Goal: Task Accomplishment & Management: Manage account settings

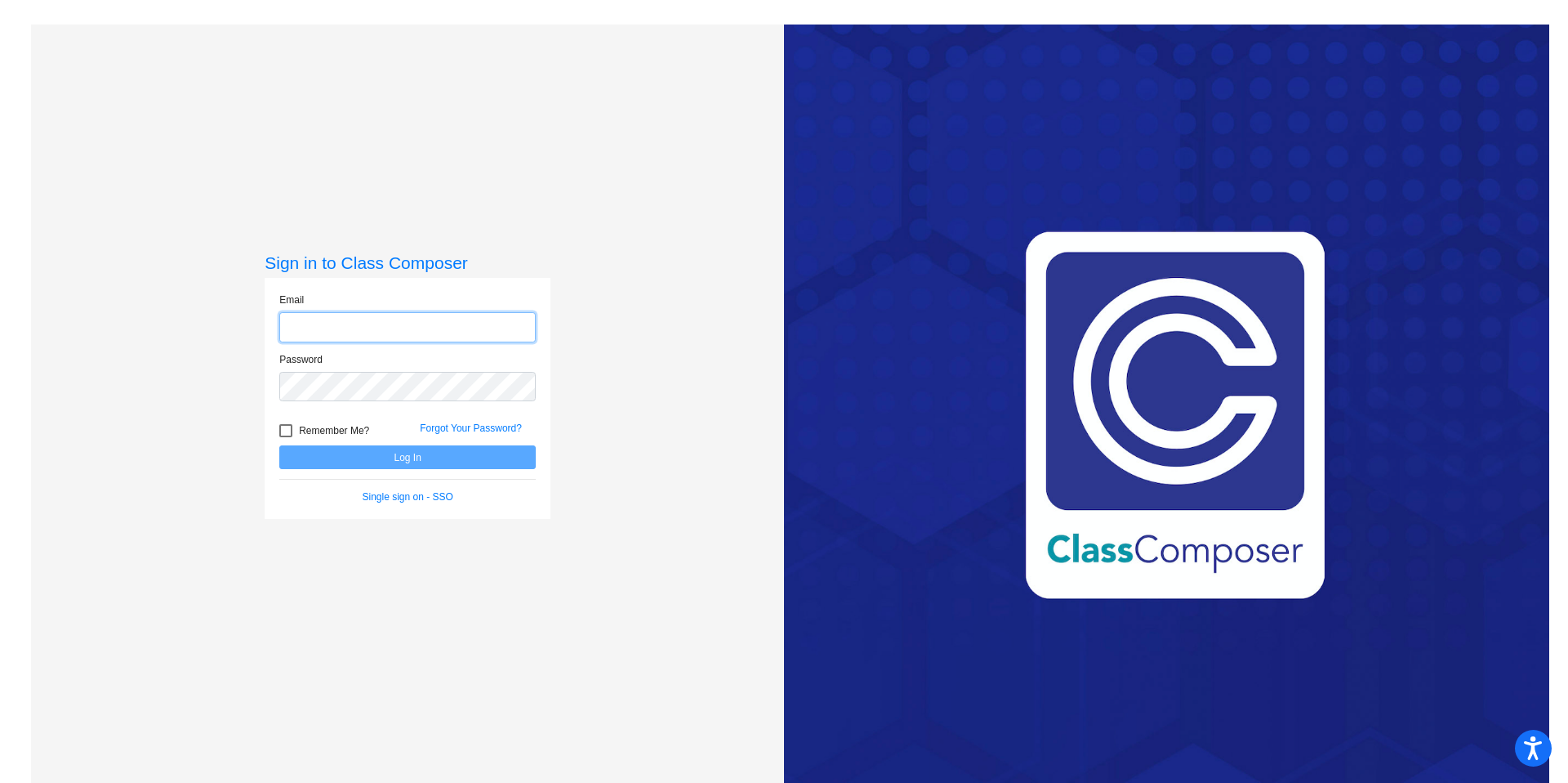
type input "[PERSON_NAME][EMAIL_ADDRESS][PERSON_NAME][DOMAIN_NAME]"
drag, startPoint x: 288, startPoint y: 434, endPoint x: 328, endPoint y: 449, distance: 42.7
click at [288, 434] on div at bounding box center [285, 430] width 13 height 13
click at [286, 437] on input "Remember Me?" at bounding box center [285, 437] width 1 height 1
checkbox input "true"
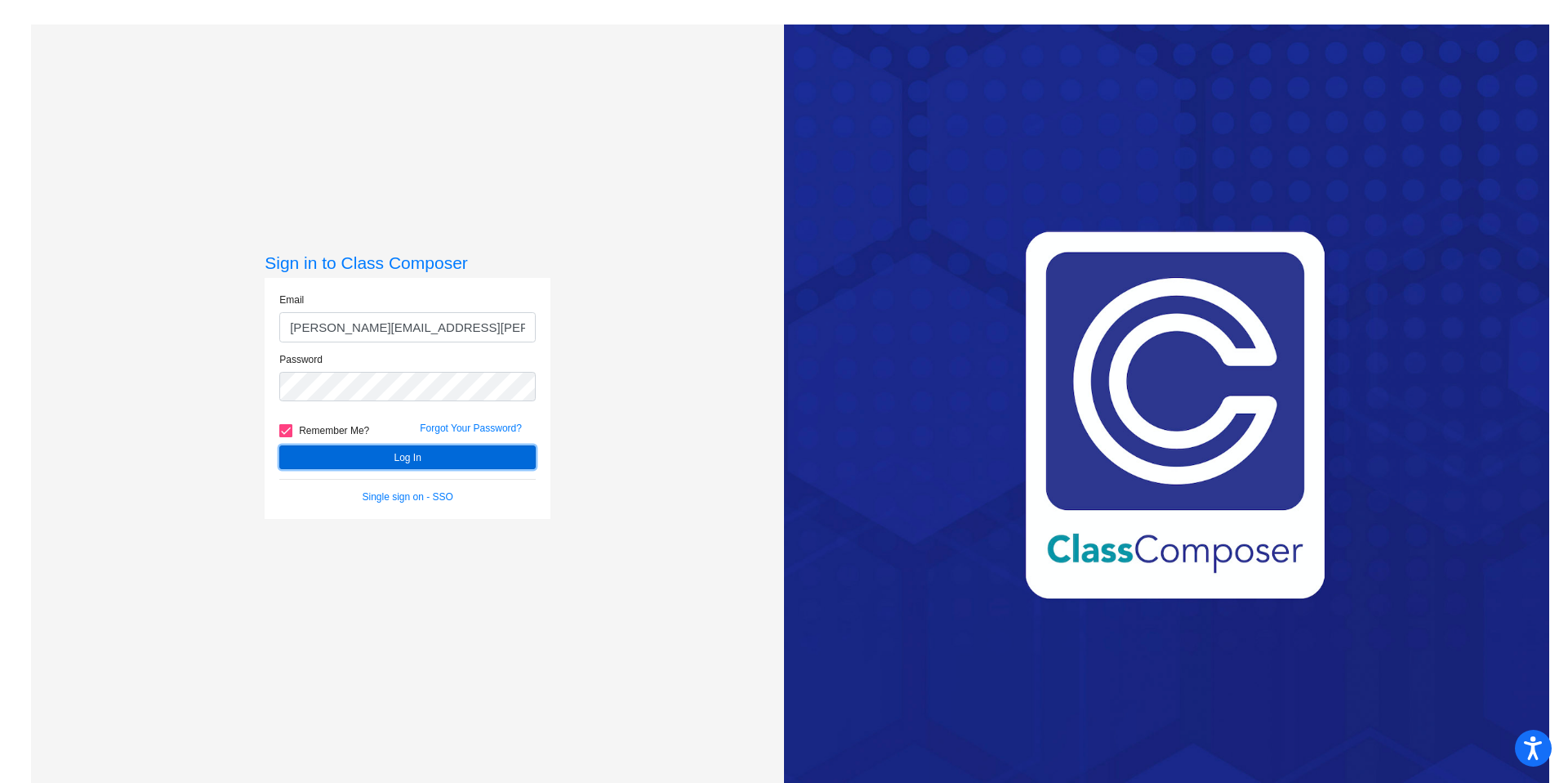
click at [370, 450] on button "Log In" at bounding box center [407, 457] width 256 height 24
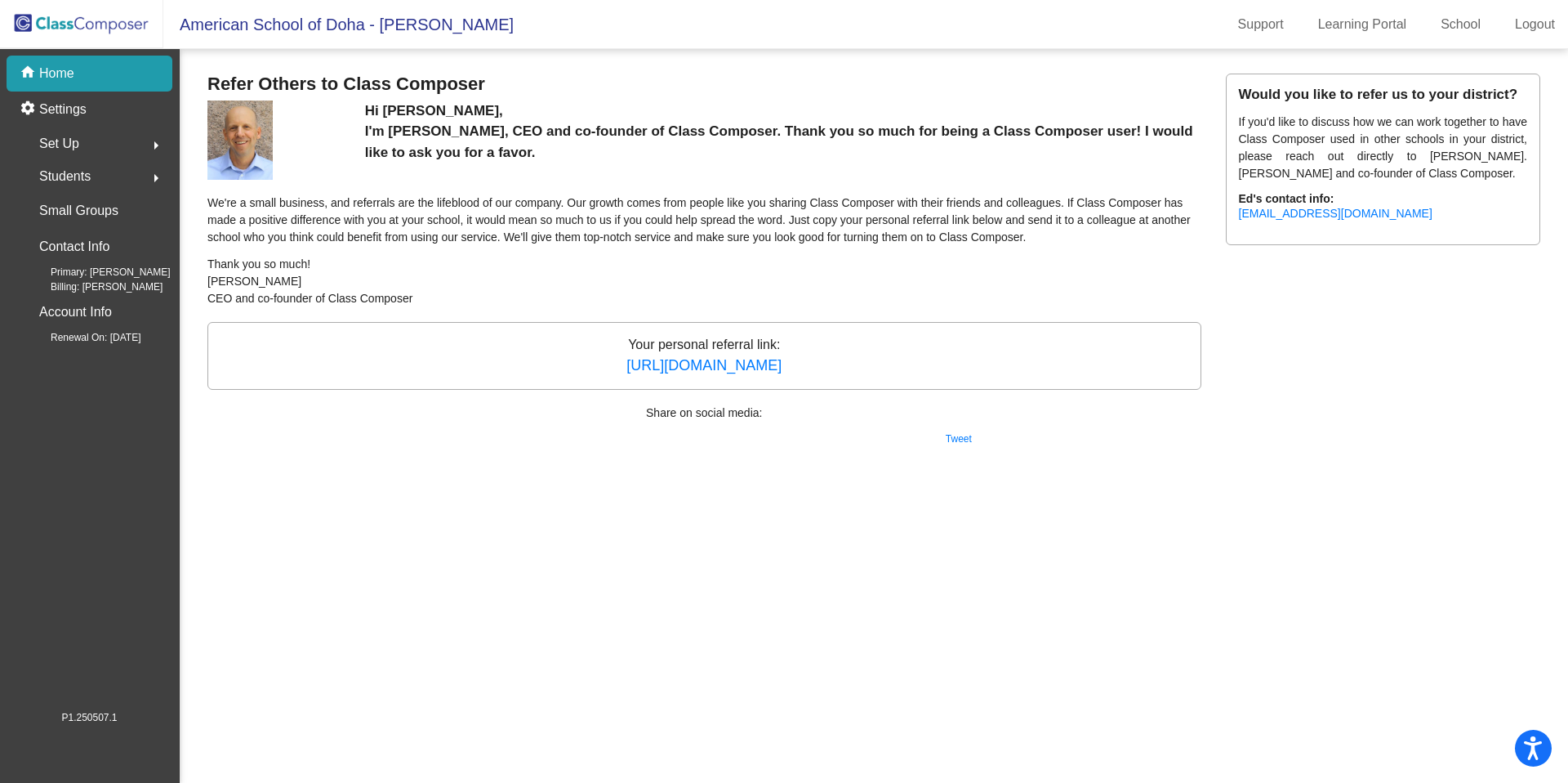
click at [87, 177] on span "Students" at bounding box center [64, 176] width 52 height 23
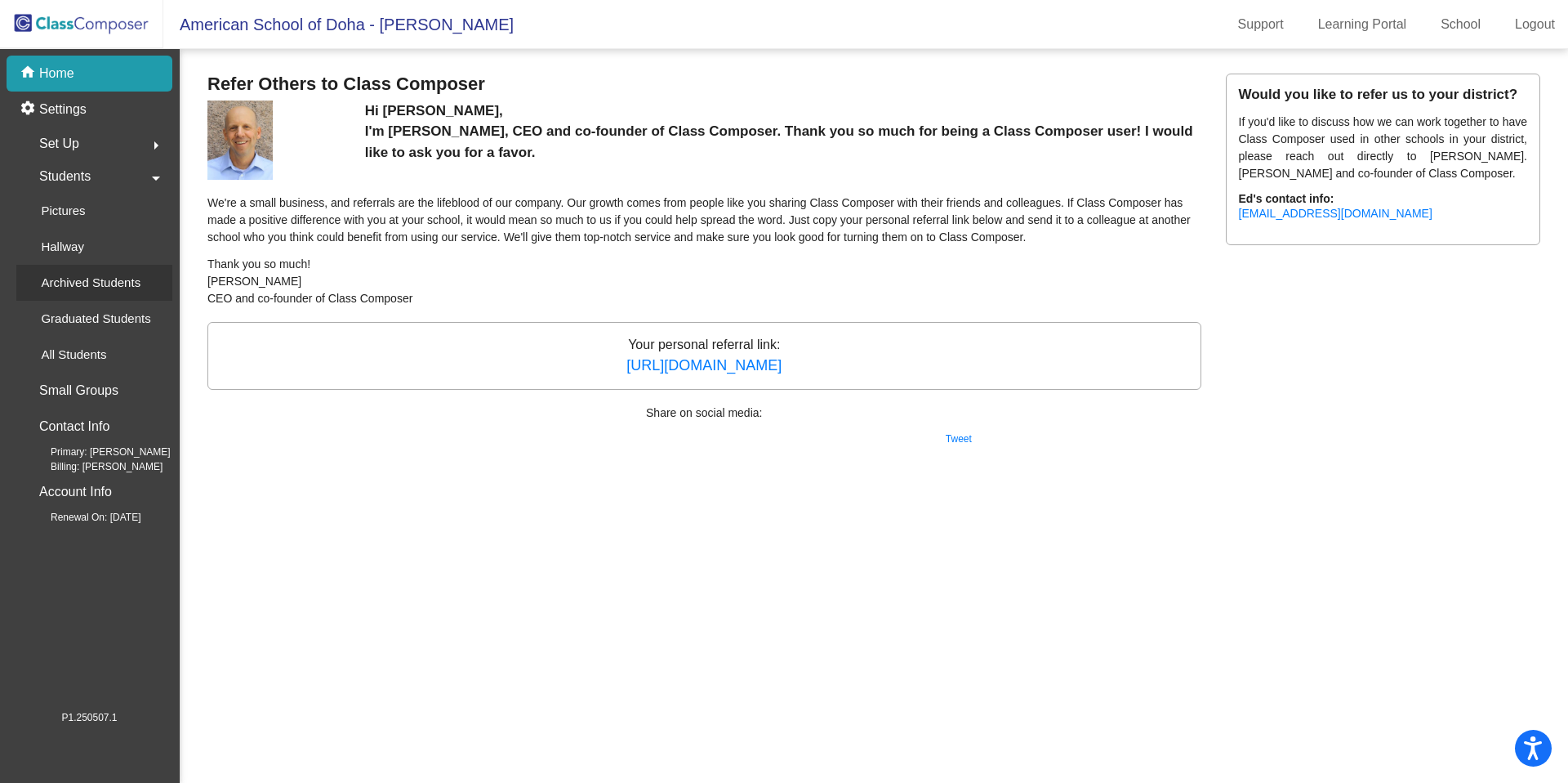
click at [84, 285] on p "Archived Students" at bounding box center [91, 283] width 100 height 20
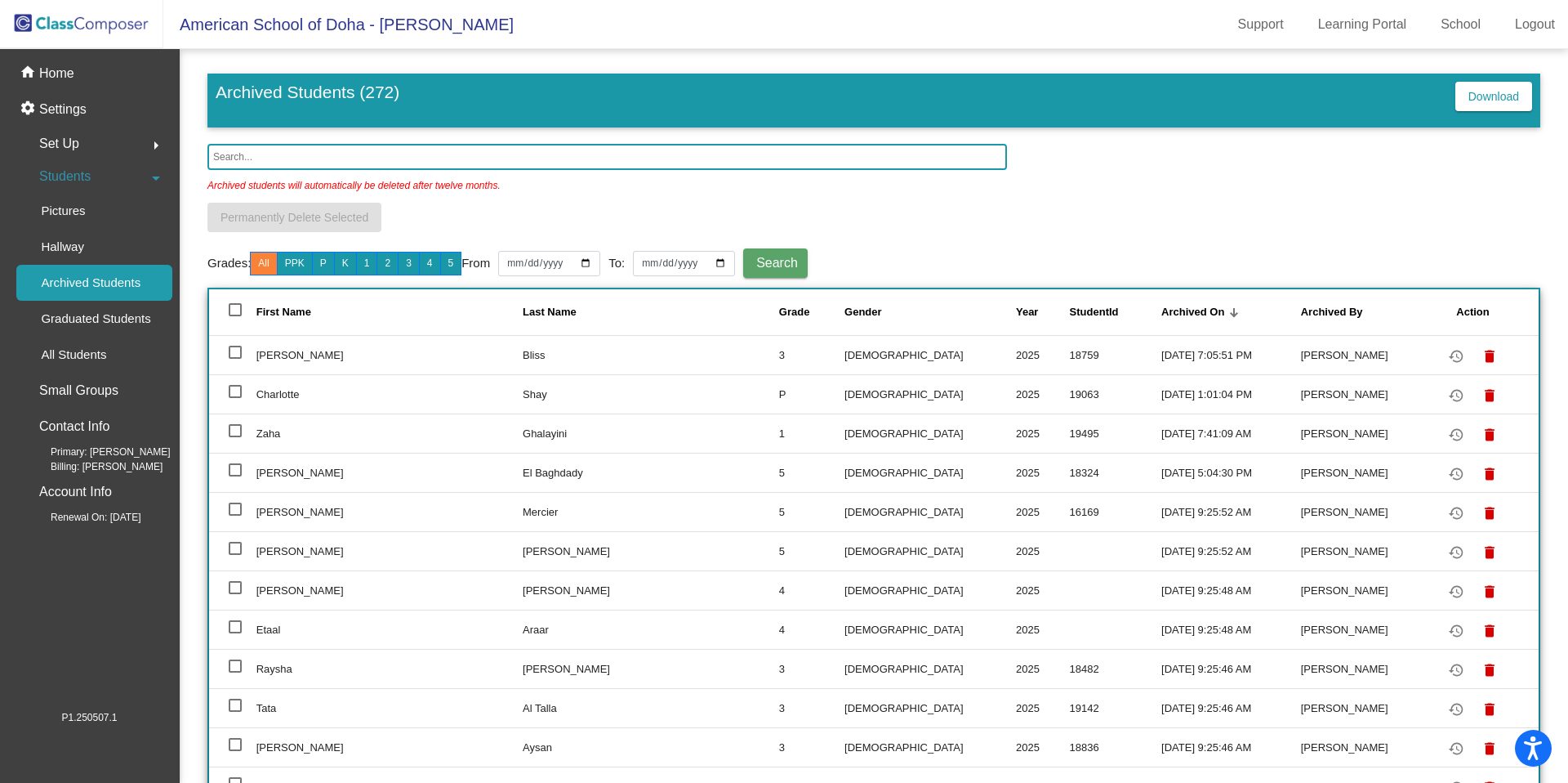
click at [344, 158] on input "text" at bounding box center [607, 157] width 800 height 26
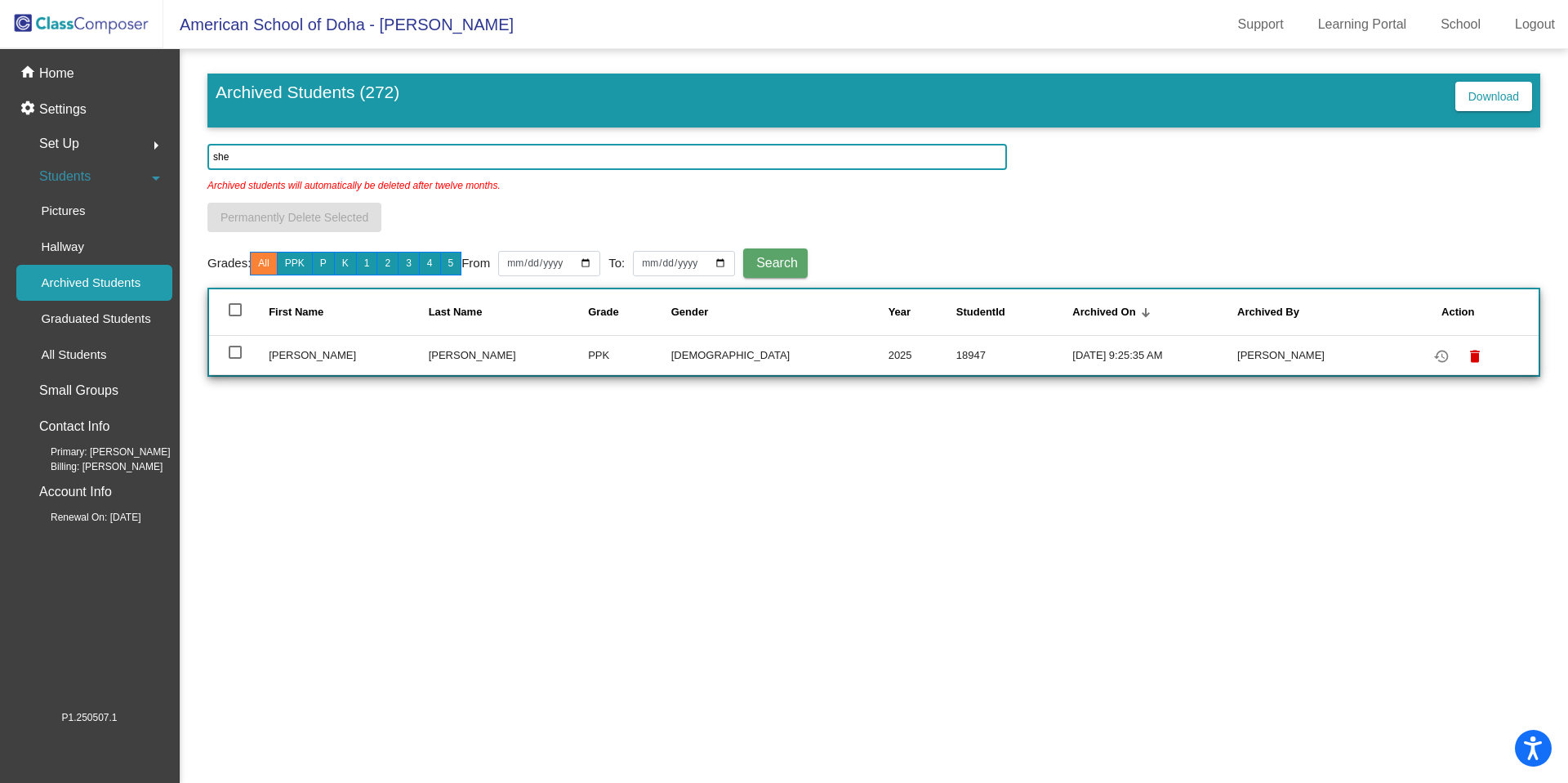
type input "she"
click at [237, 353] on div at bounding box center [235, 352] width 13 height 13
click at [236, 359] on input "select row 250" at bounding box center [235, 359] width 1 height 1
checkbox input "true"
click at [1431, 360] on mat-icon "restore" at bounding box center [1441, 356] width 20 height 20
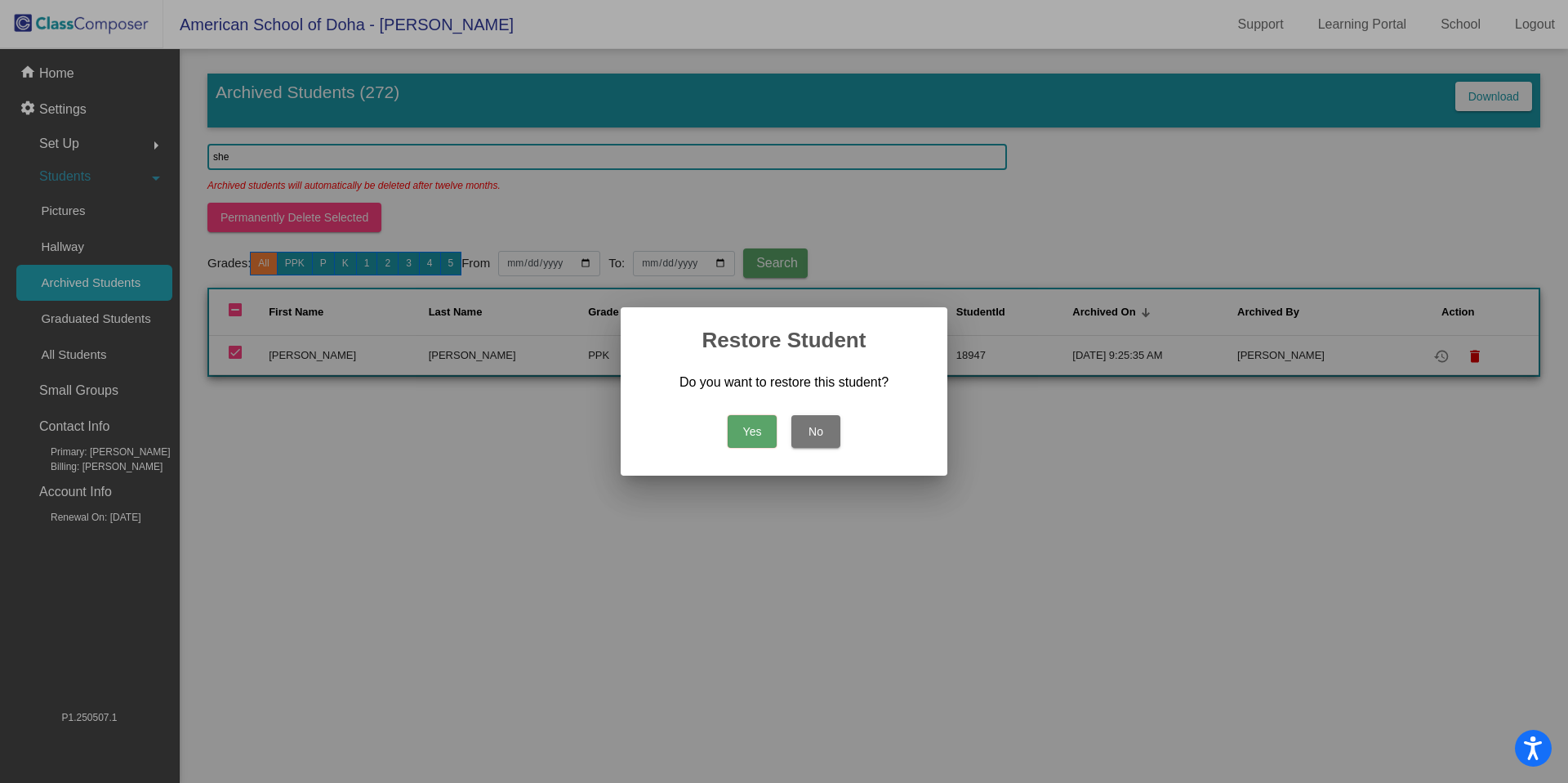
click at [772, 436] on button "Yes" at bounding box center [752, 431] width 49 height 33
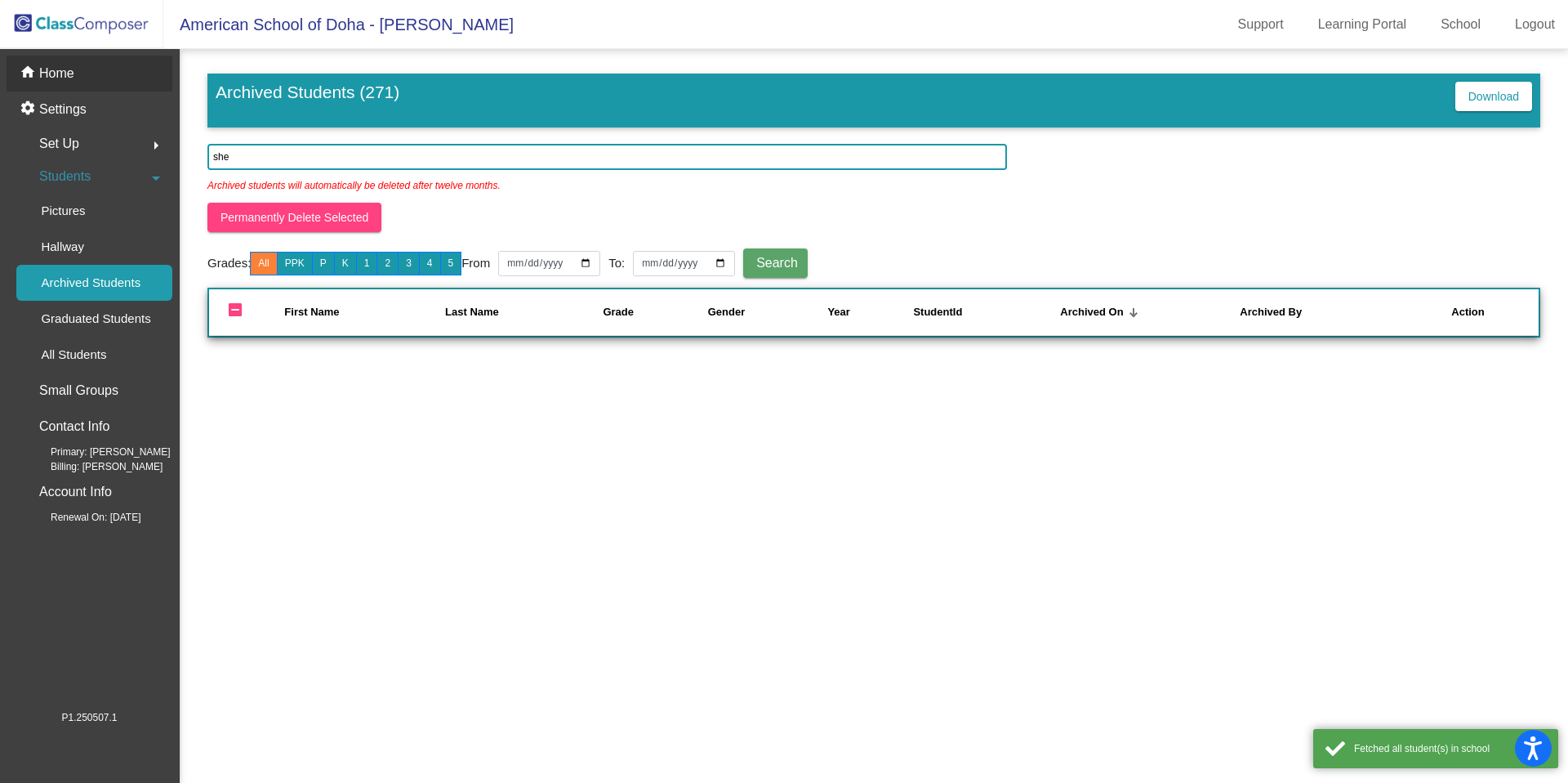
click at [67, 79] on p "Home" at bounding box center [56, 73] width 35 height 20
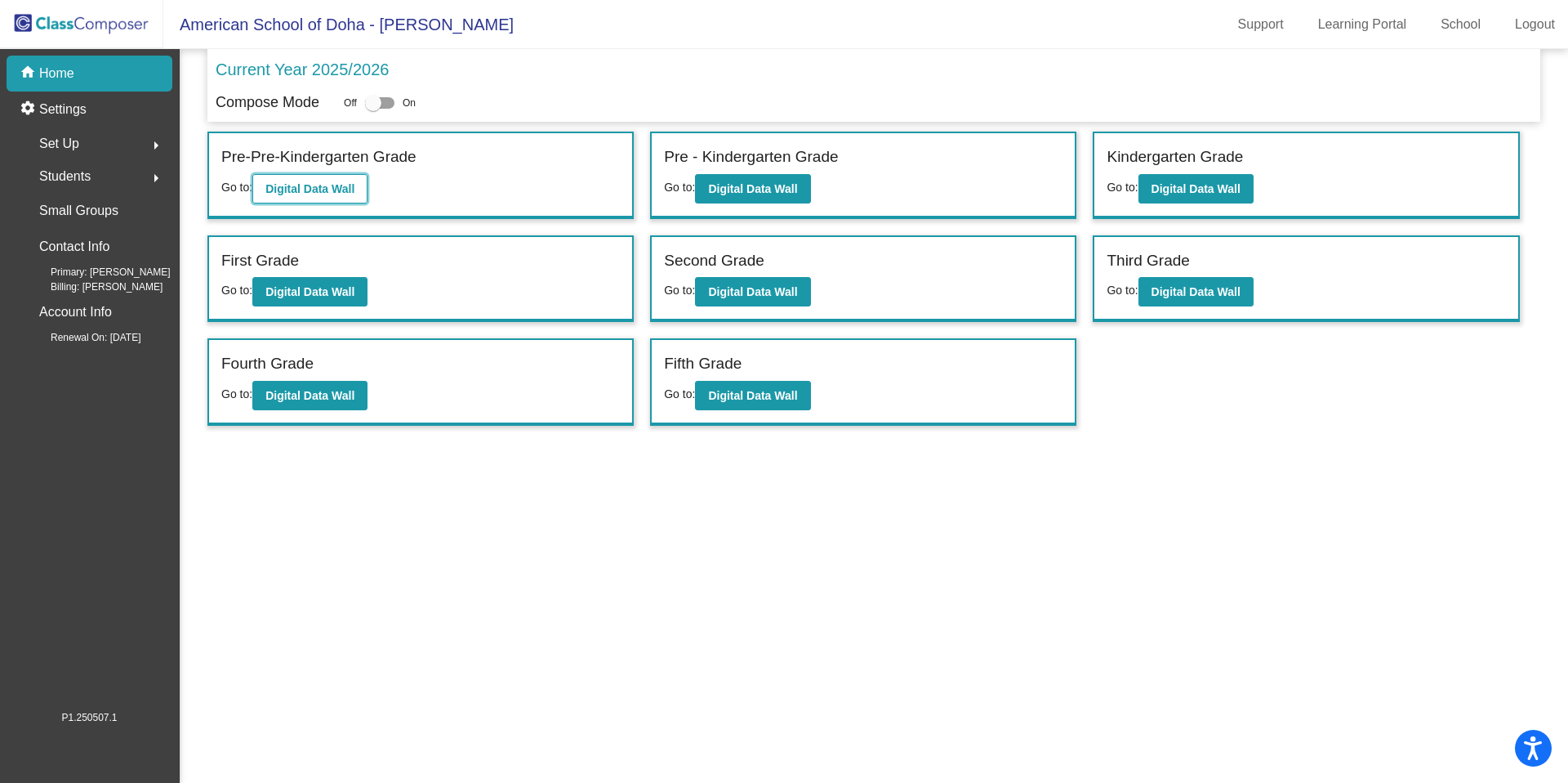
click at [321, 187] on b "Digital Data Wall" at bounding box center [310, 188] width 89 height 13
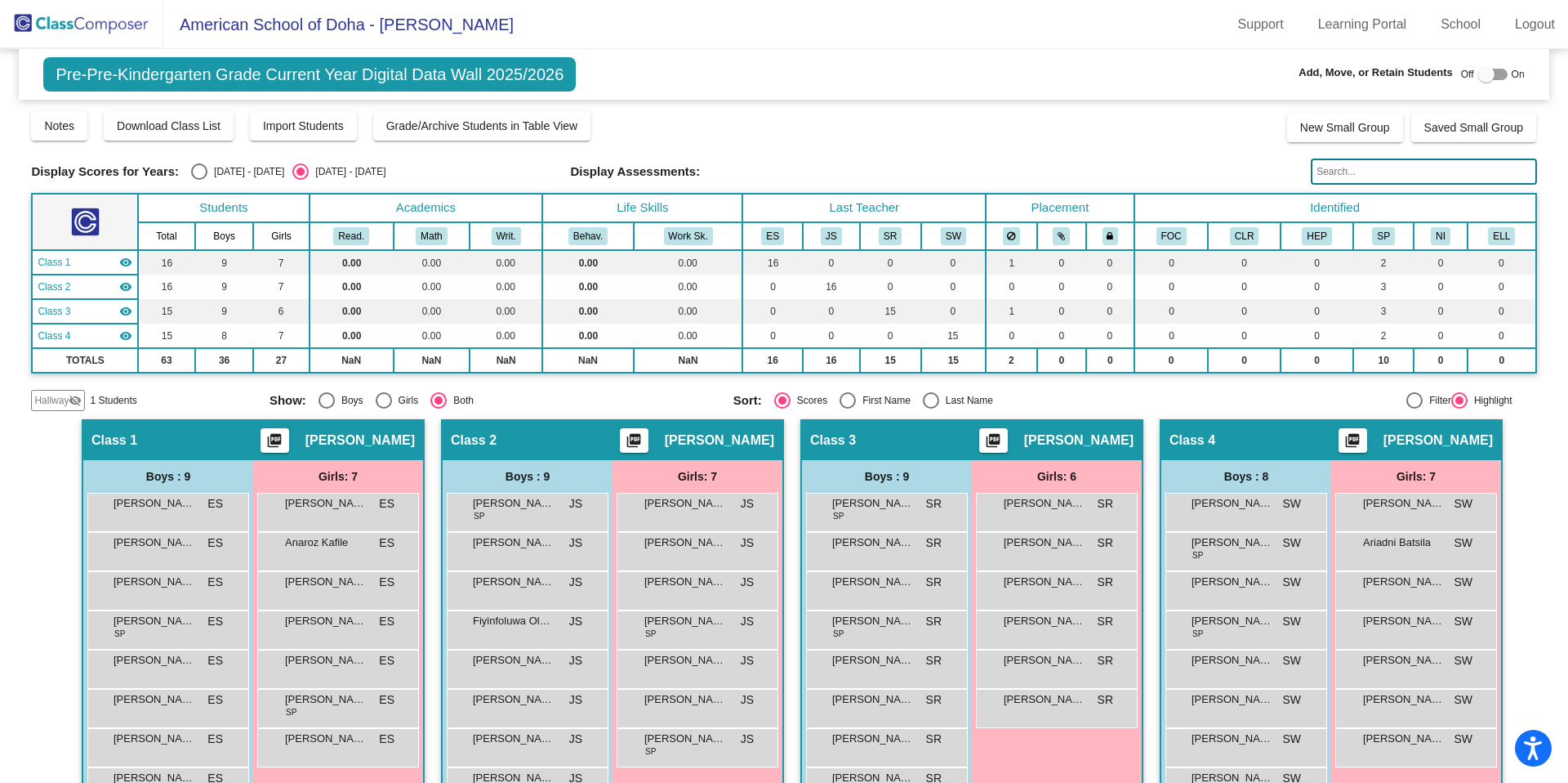
click at [79, 26] on img at bounding box center [82, 24] width 163 height 48
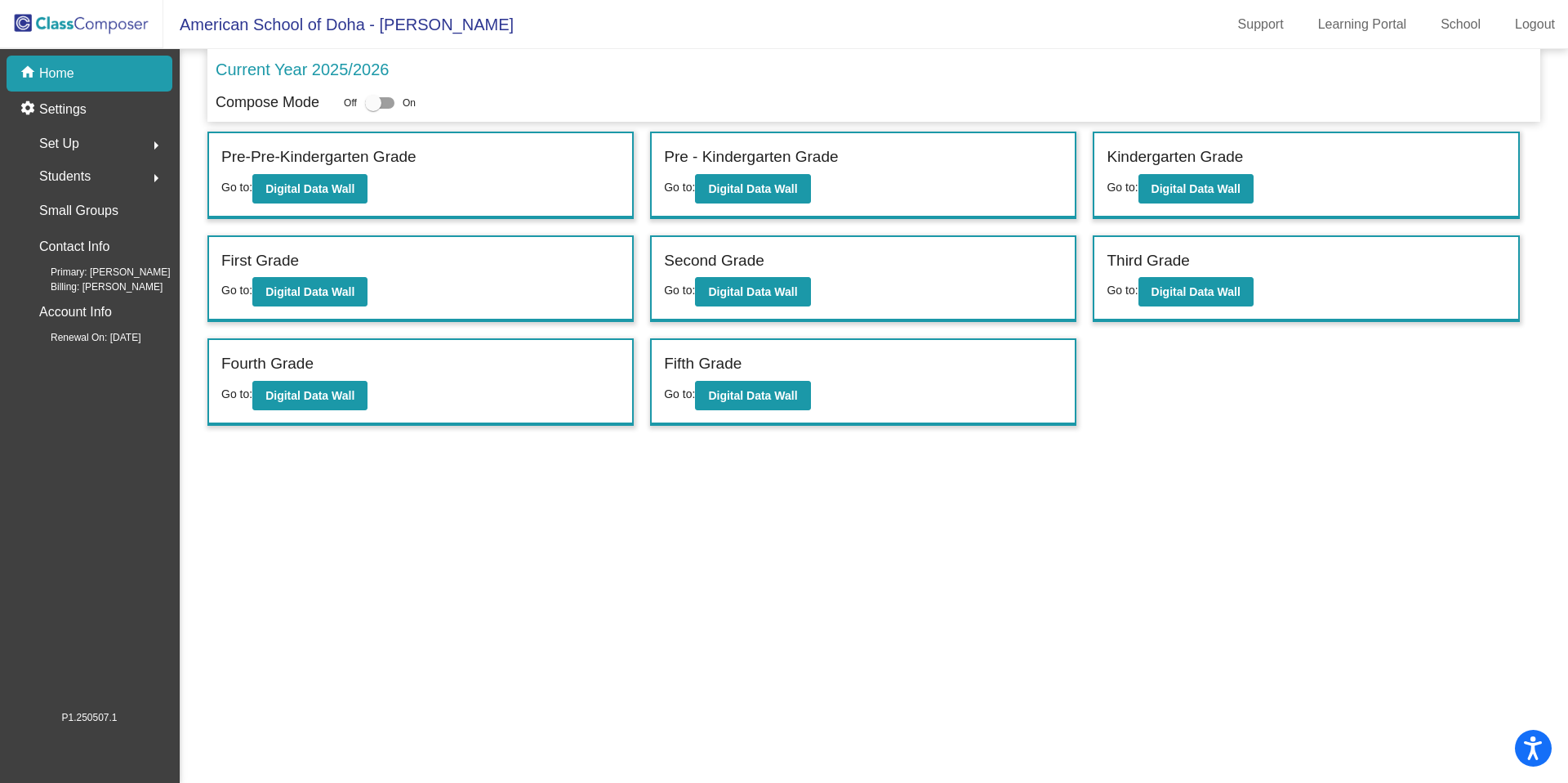
click at [82, 179] on span "Students" at bounding box center [64, 176] width 52 height 23
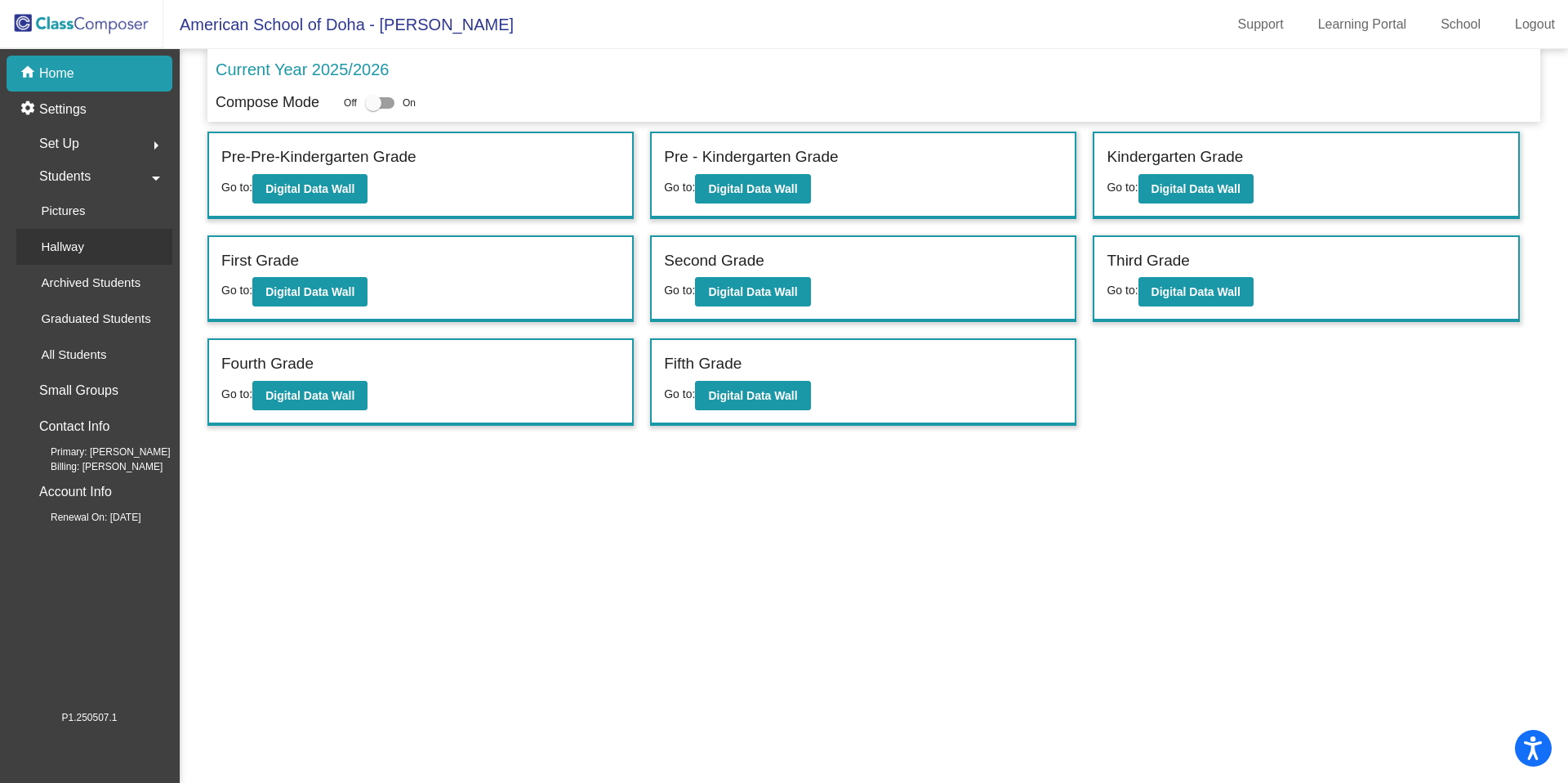
click at [79, 243] on p "Hallway" at bounding box center [63, 246] width 43 height 20
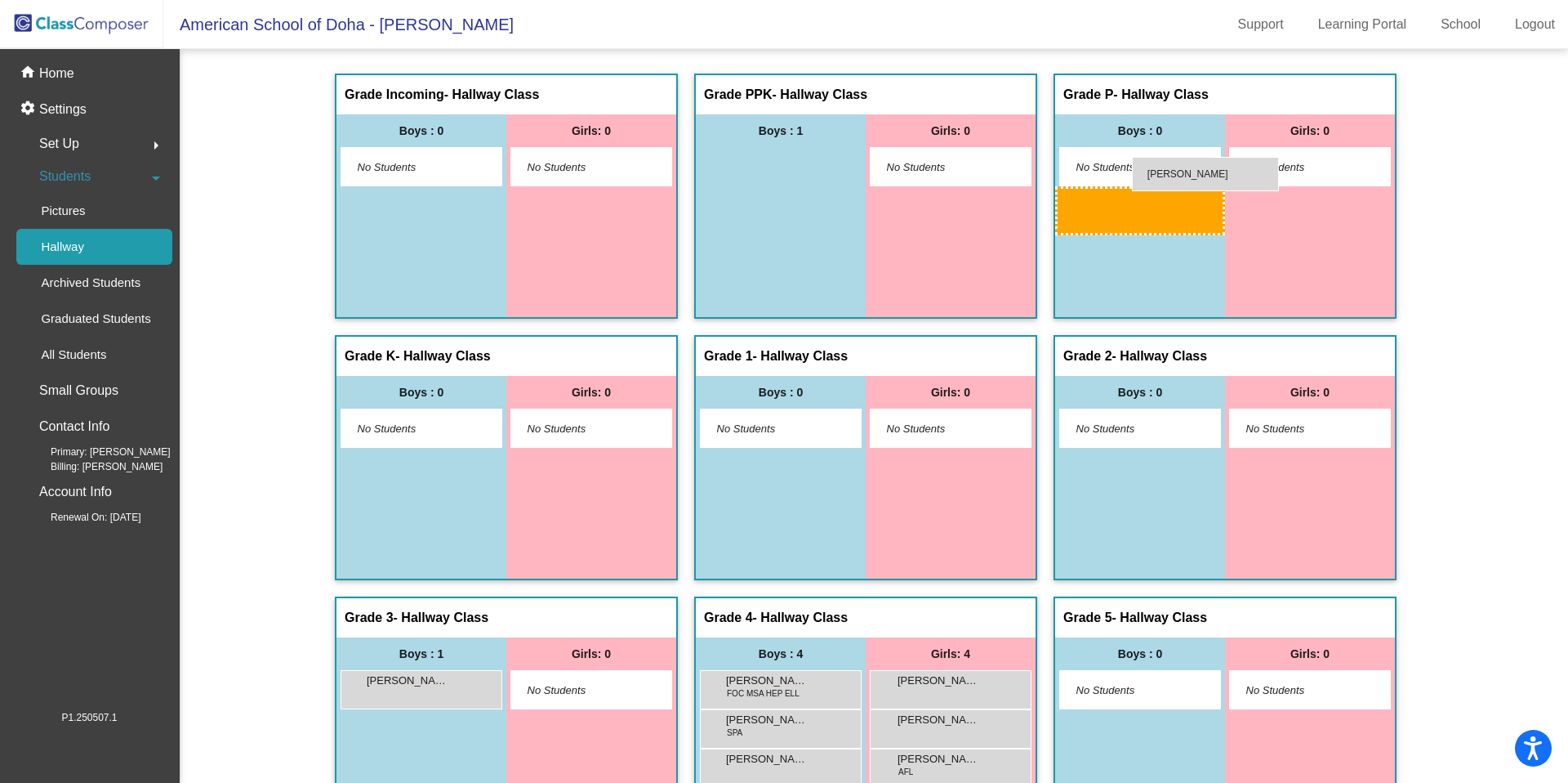
drag, startPoint x: 775, startPoint y: 160, endPoint x: 1130, endPoint y: 157, distance: 355.0
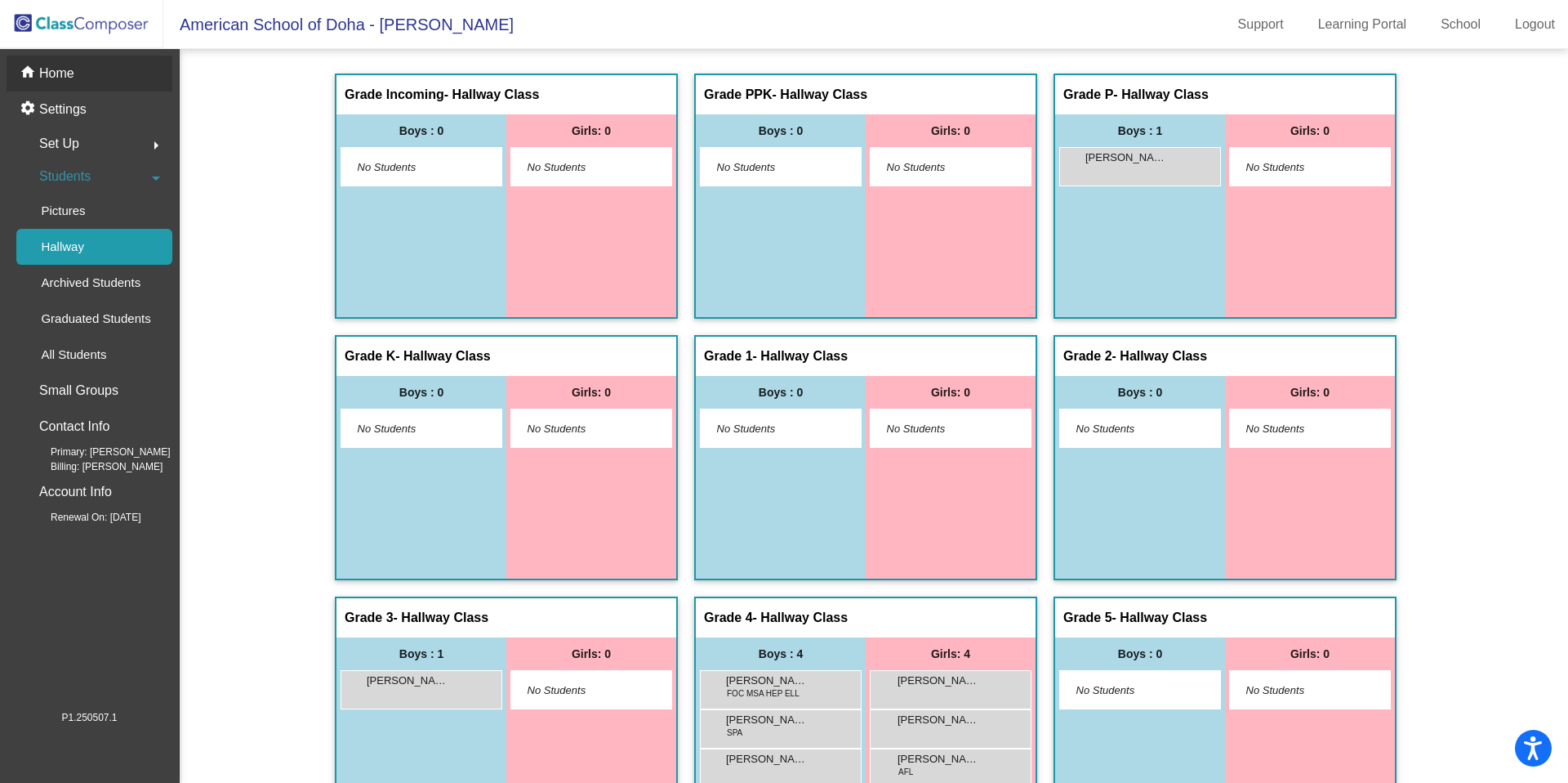
click at [70, 75] on p "Home" at bounding box center [56, 73] width 35 height 20
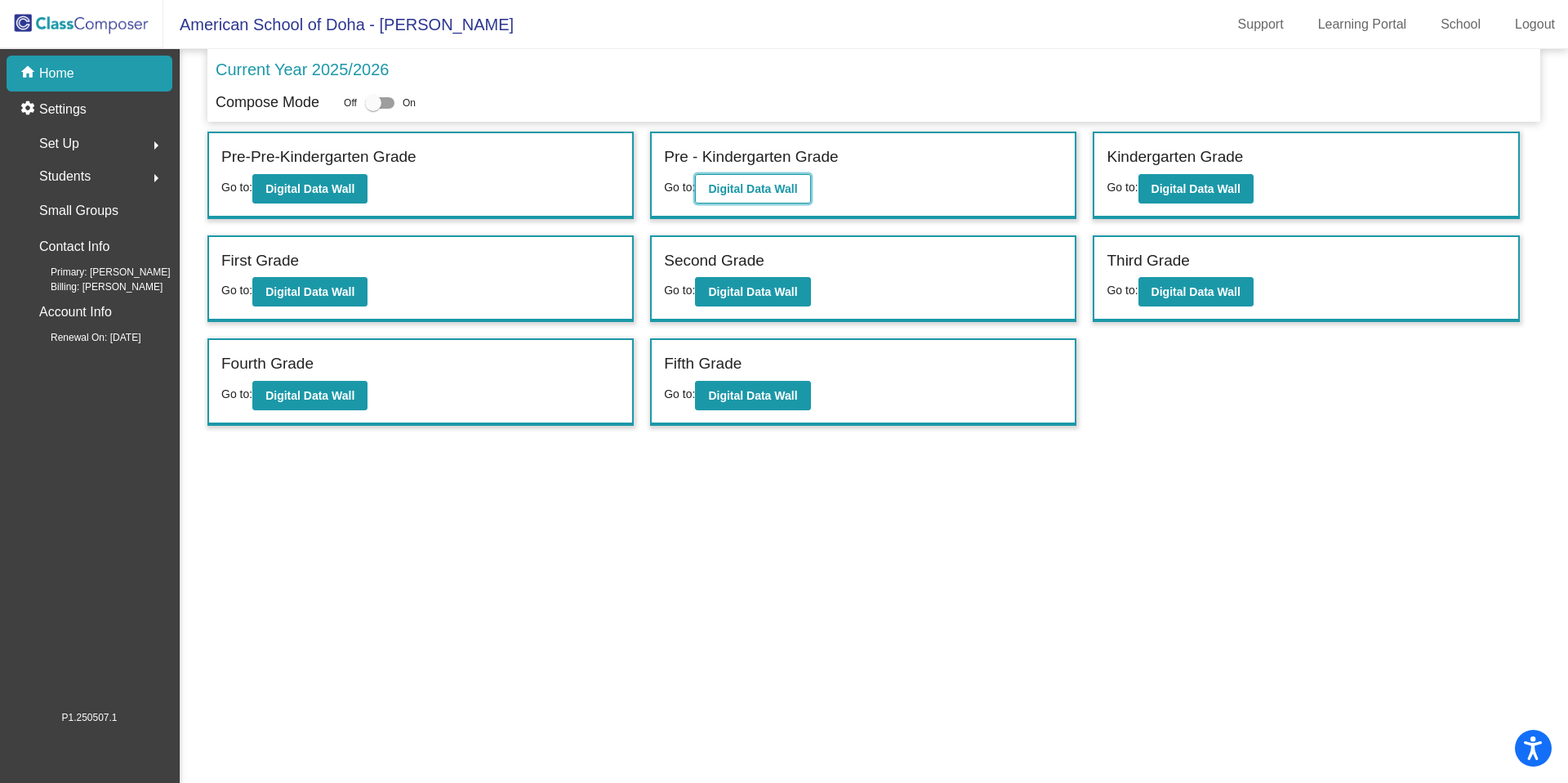
click at [797, 197] on button "Digital Data Wall" at bounding box center [752, 188] width 115 height 29
